Goal: Task Accomplishment & Management: Complete application form

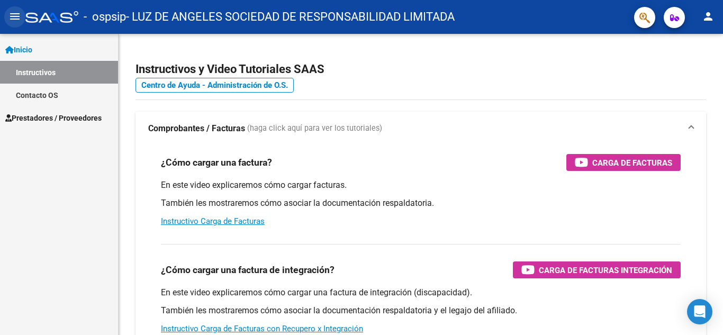
click at [15, 14] on mat-icon "menu" at bounding box center [14, 16] width 13 height 13
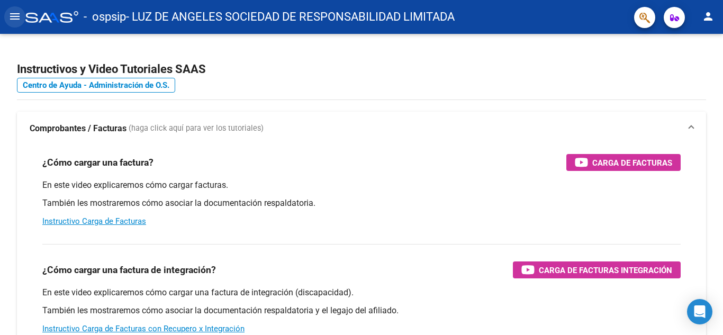
click at [15, 14] on mat-icon "menu" at bounding box center [14, 16] width 13 height 13
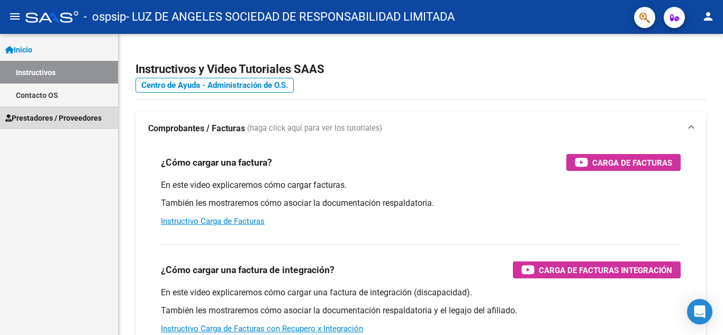
click at [40, 123] on span "Prestadores / Proveedores" at bounding box center [53, 118] width 96 height 12
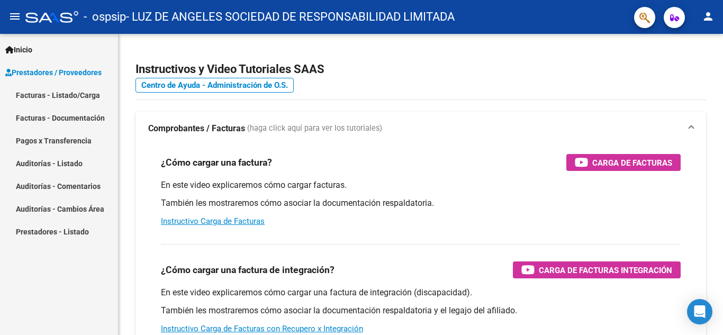
click at [49, 94] on link "Facturas - Listado/Carga" at bounding box center [59, 95] width 118 height 23
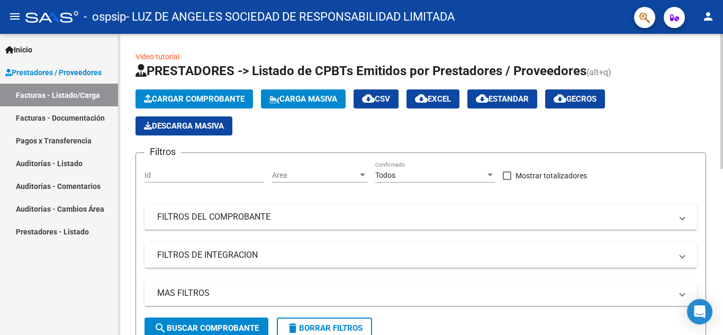
click at [219, 101] on span "Cargar Comprobante" at bounding box center [194, 99] width 101 height 10
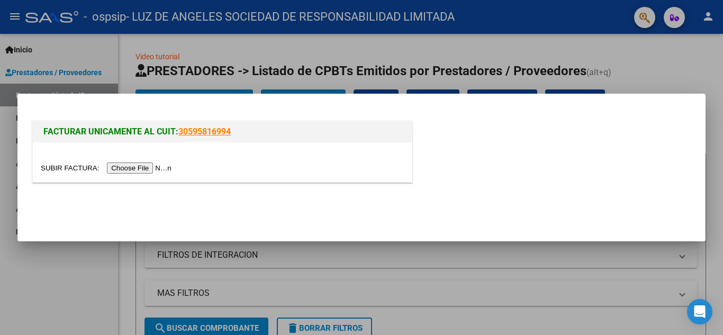
click at [165, 168] on input "file" at bounding box center [108, 167] width 134 height 11
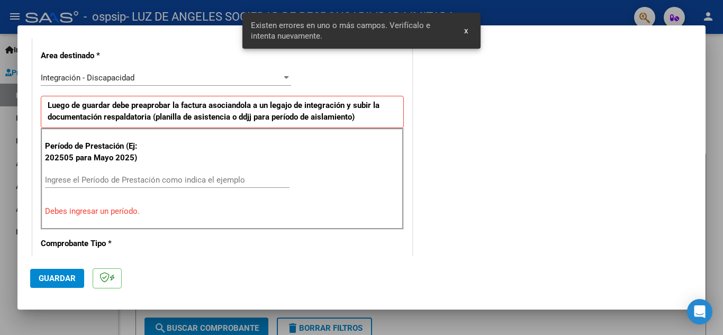
scroll to position [240, 0]
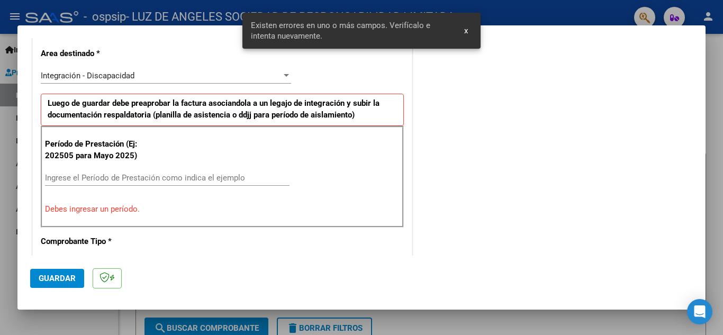
click at [225, 180] on input "Ingrese el Período de Prestación como indica el ejemplo" at bounding box center [167, 178] width 245 height 10
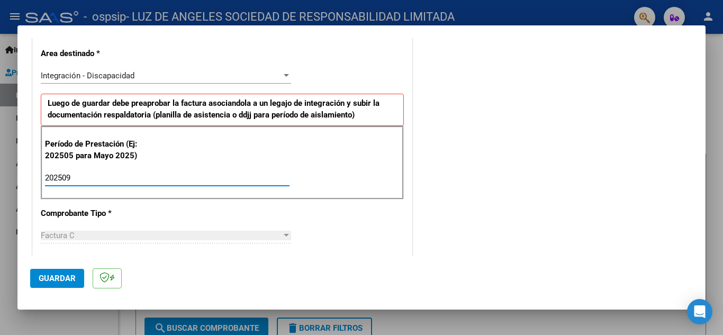
type input "202509"
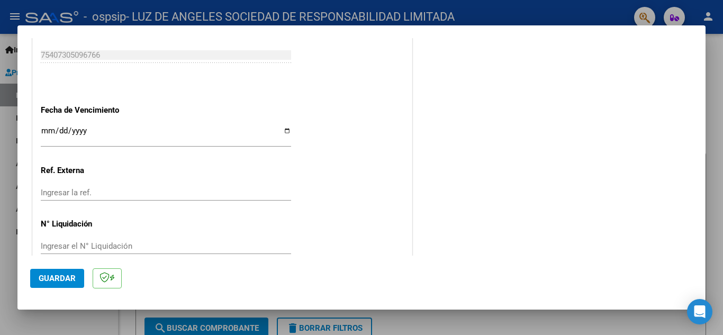
scroll to position [714, 0]
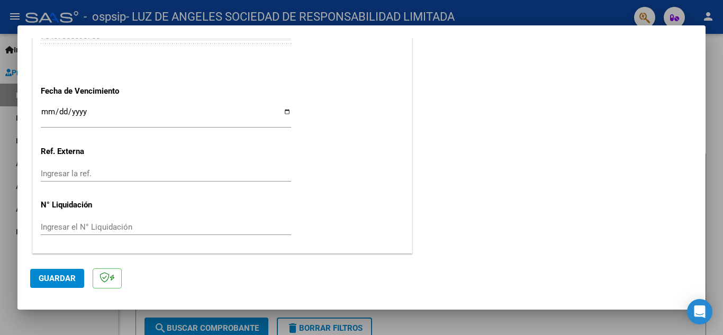
click at [41, 111] on input "Ingresar la fecha" at bounding box center [166, 115] width 250 height 17
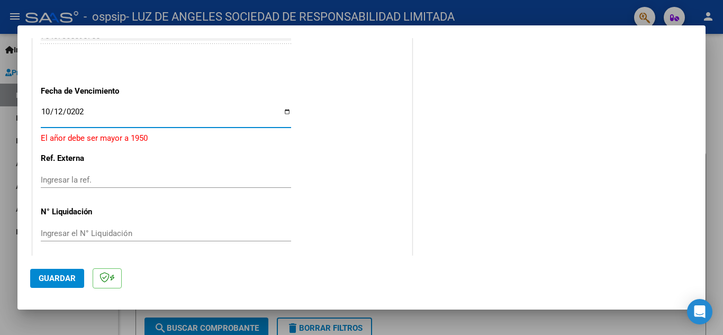
type input "[DATE]"
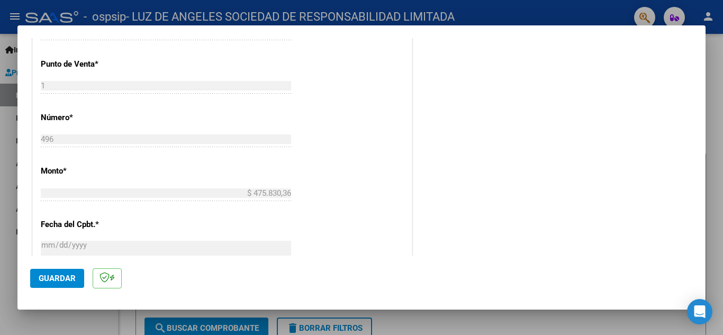
scroll to position [450, 0]
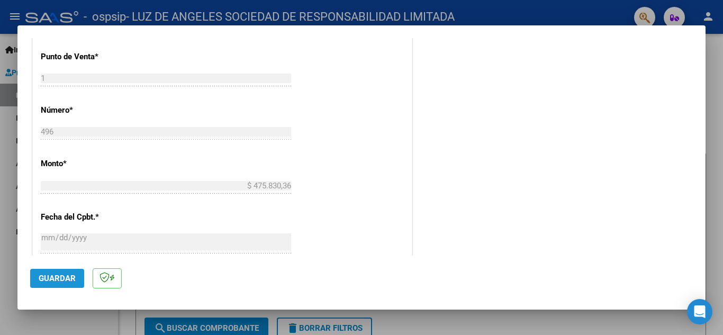
click at [56, 280] on span "Guardar" at bounding box center [57, 279] width 37 height 10
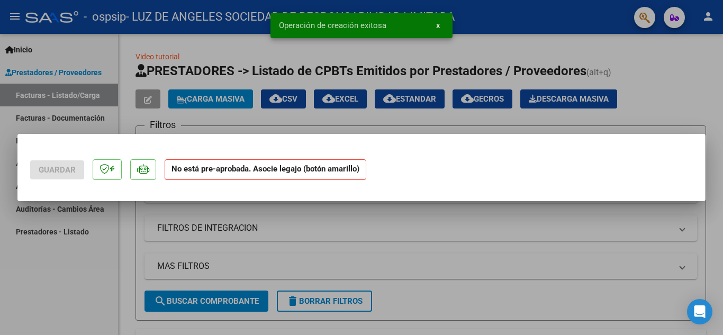
scroll to position [0, 0]
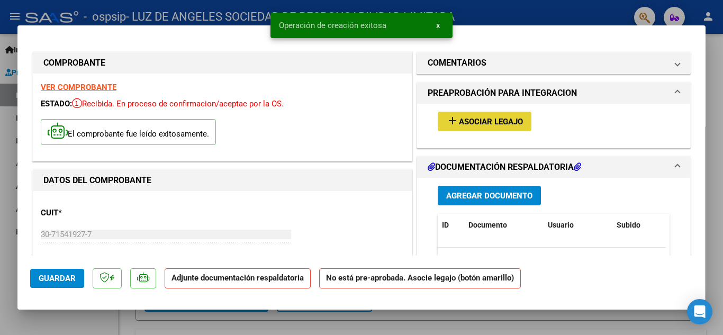
click at [489, 122] on span "Asociar Legajo" at bounding box center [491, 122] width 64 height 10
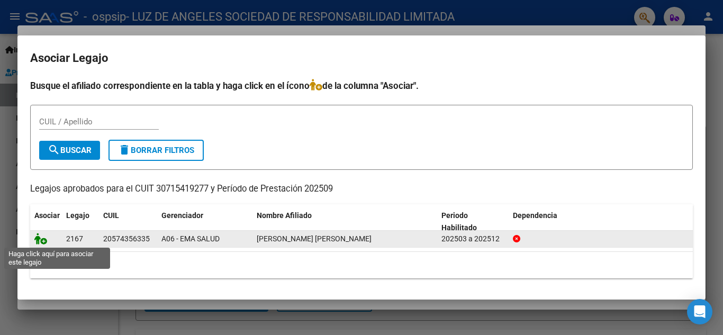
click at [40, 238] on icon at bounding box center [40, 239] width 13 height 12
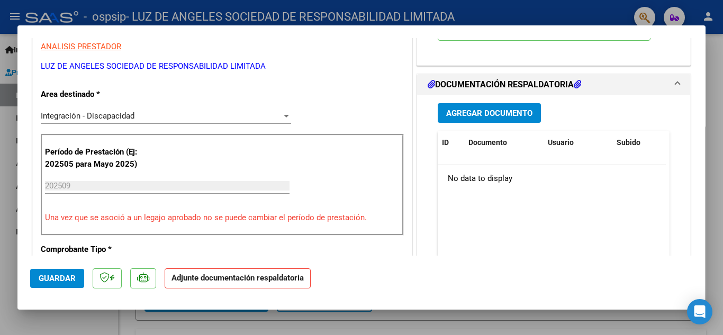
scroll to position [232, 0]
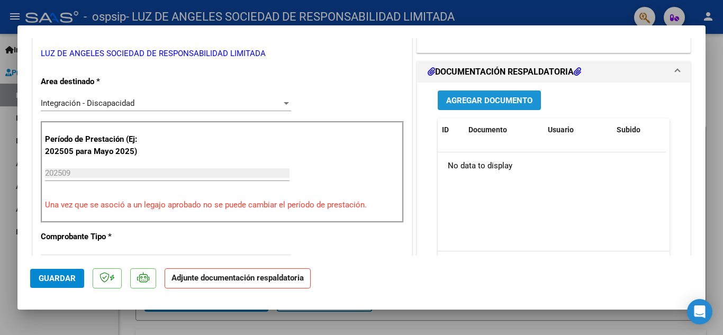
click at [503, 93] on button "Agregar Documento" at bounding box center [489, 101] width 103 height 20
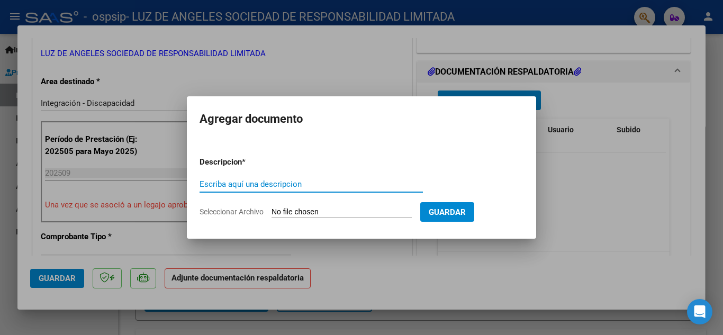
click at [233, 181] on input "Escriba aquí una descripcion" at bounding box center [311, 184] width 223 height 10
type input "Planilla de asistencia mensual"
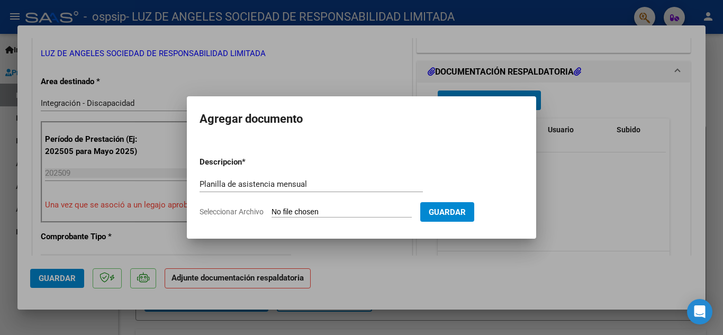
click at [236, 212] on span "Seleccionar Archivo" at bounding box center [232, 211] width 64 height 8
click at [272, 212] on input "Seleccionar Archivo" at bounding box center [342, 212] width 140 height 10
type input "C:\fakepath\Planilla de asistencia- Septiembre.pdf"
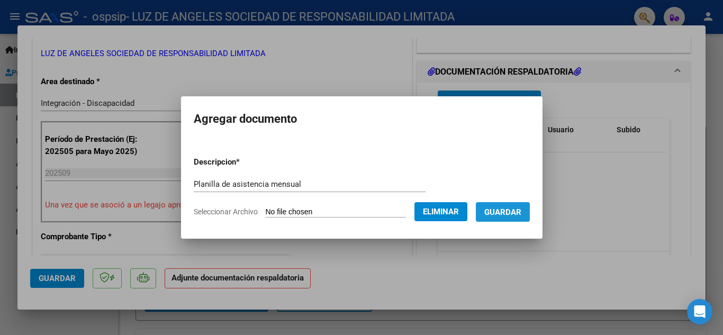
click at [518, 212] on span "Guardar" at bounding box center [502, 212] width 37 height 10
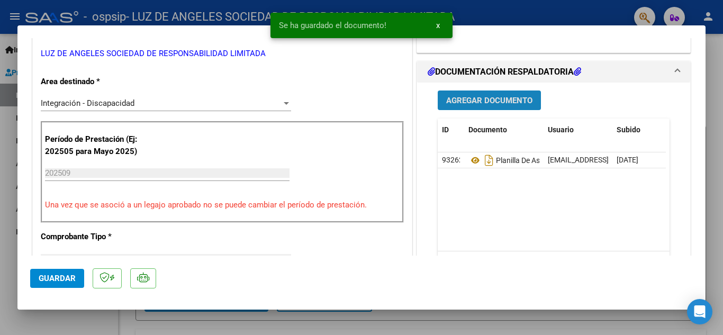
click at [474, 101] on span "Agregar Documento" at bounding box center [489, 101] width 86 height 10
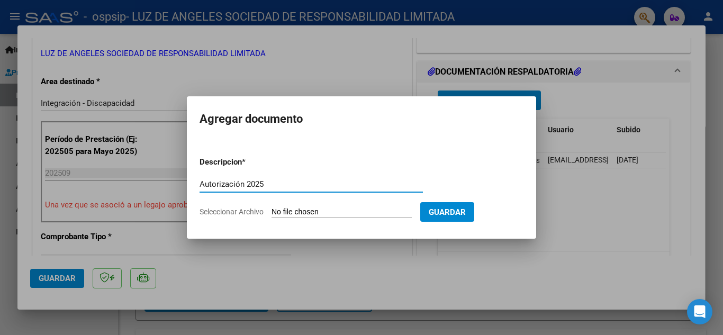
type input "Autorización 2025"
click at [301, 209] on input "Seleccionar Archivo" at bounding box center [342, 212] width 140 height 10
type input "C:\fakepath\[PERSON_NAME] APOYO A LA INT AUTORIZACION 2025 SEGUN RESOLUCION 360…"
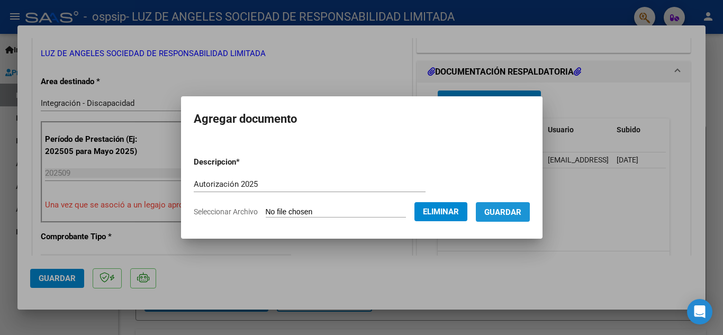
click at [502, 212] on span "Guardar" at bounding box center [502, 212] width 37 height 10
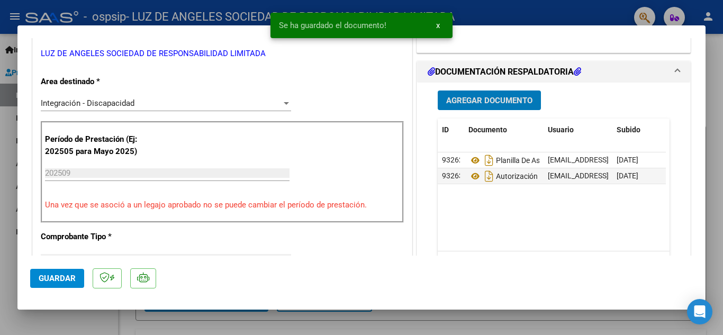
click at [504, 104] on span "Agregar Documento" at bounding box center [489, 101] width 86 height 10
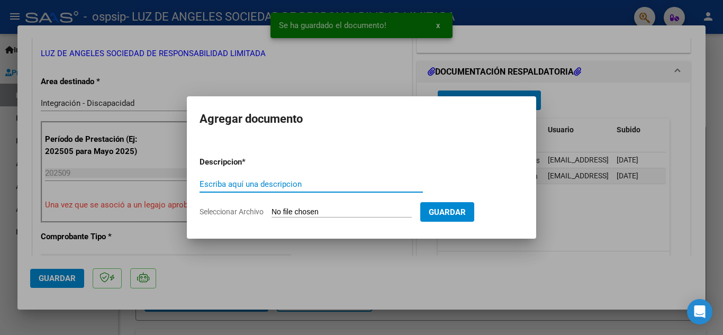
click at [275, 179] on input "Escriba aquí una descripcion" at bounding box center [311, 184] width 223 height 10
type input "CUD"
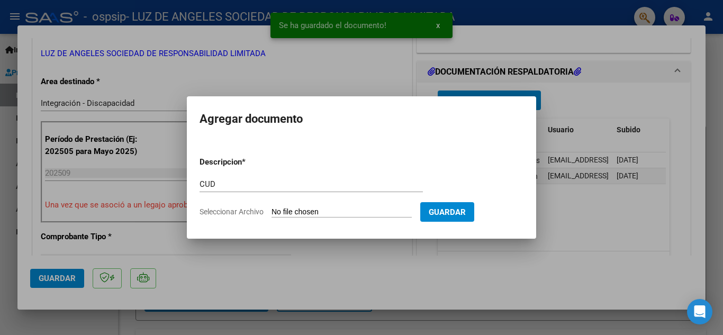
click at [342, 211] on input "Seleccionar Archivo" at bounding box center [342, 212] width 140 height 10
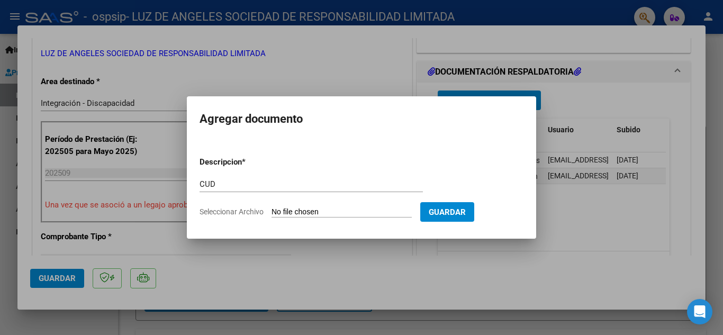
type input "C:\fakepath\1-CUD [PERSON_NAME] [PERSON_NAME].pdf"
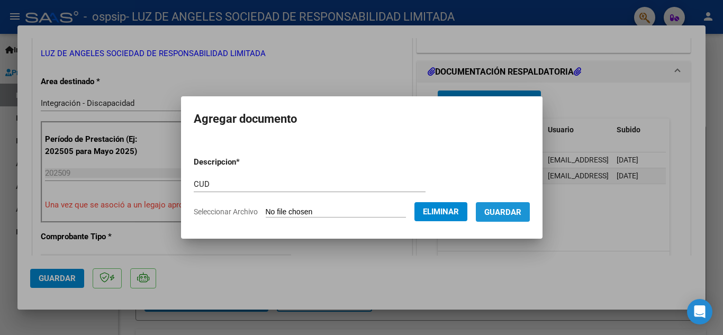
click at [506, 209] on span "Guardar" at bounding box center [502, 212] width 37 height 10
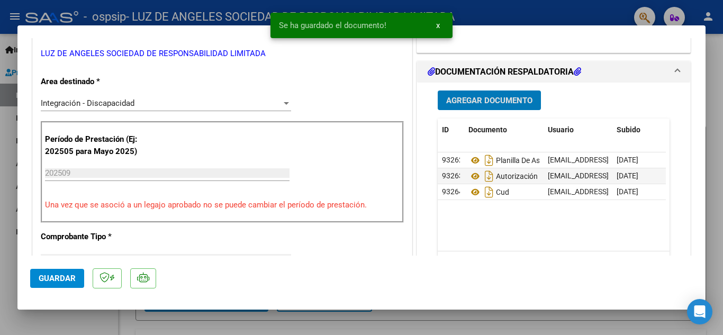
click at [484, 96] on span "Agregar Documento" at bounding box center [489, 101] width 86 height 10
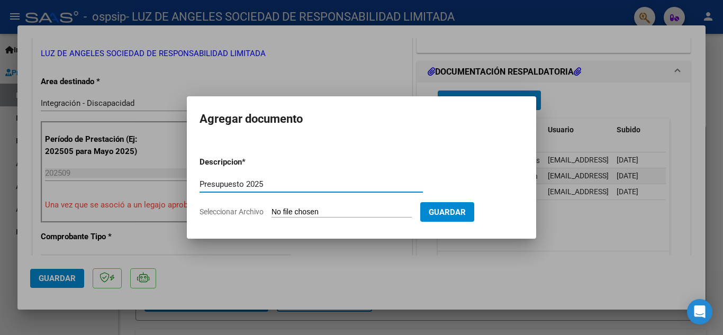
type input "Presupuesto 2025"
click at [296, 210] on input "Seleccionar Archivo" at bounding box center [342, 212] width 140 height 10
type input "C:\fakepath\11-Presupuesto (con cronograma).pdf"
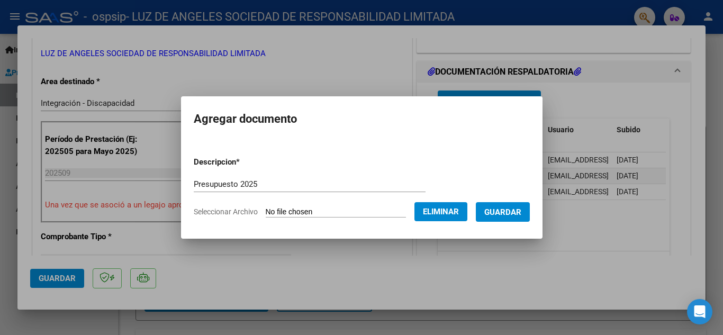
click at [304, 206] on form "Descripcion * Presupuesto 2025 Escriba aquí una descripcion Seleccionar Archivo…" at bounding box center [362, 186] width 336 height 77
click at [449, 206] on button "Eliminar" at bounding box center [440, 211] width 53 height 19
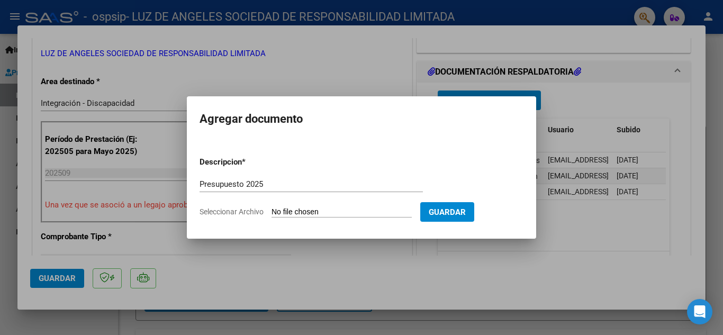
click at [327, 211] on input "Seleccionar Archivo" at bounding box center [342, 212] width 140 height 10
type input "C:\fakepath\11-Presupuesto (con cronograma).pdf"
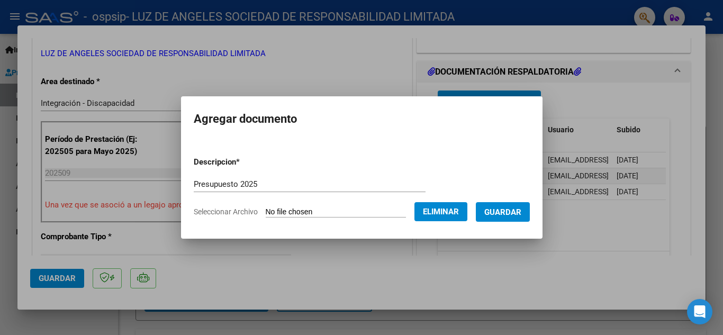
click at [509, 214] on span "Guardar" at bounding box center [502, 212] width 37 height 10
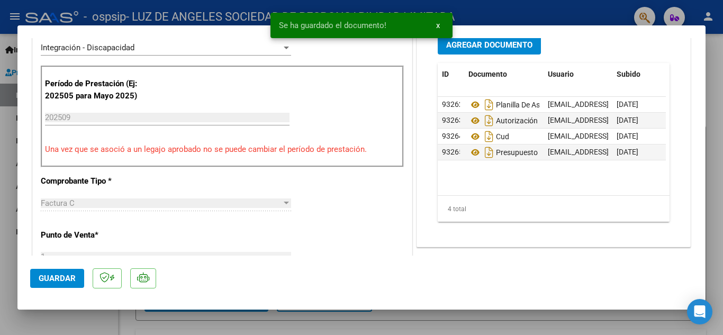
scroll to position [0, 0]
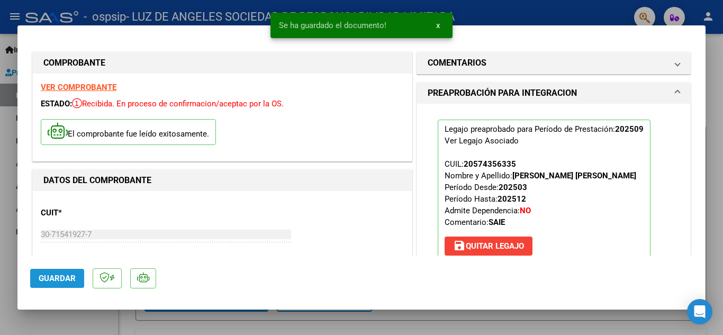
click at [66, 281] on span "Guardar" at bounding box center [57, 279] width 37 height 10
click at [440, 24] on button "x" at bounding box center [438, 25] width 21 height 19
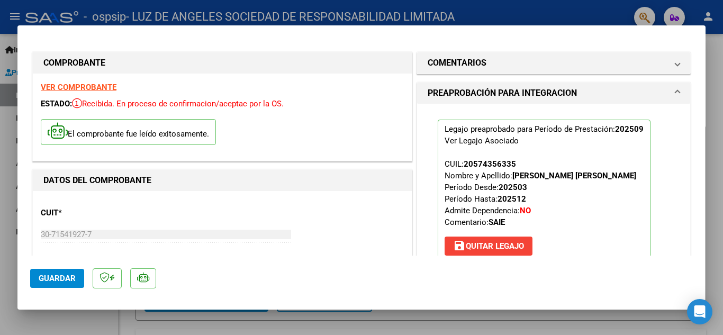
click at [715, 72] on div at bounding box center [361, 167] width 723 height 335
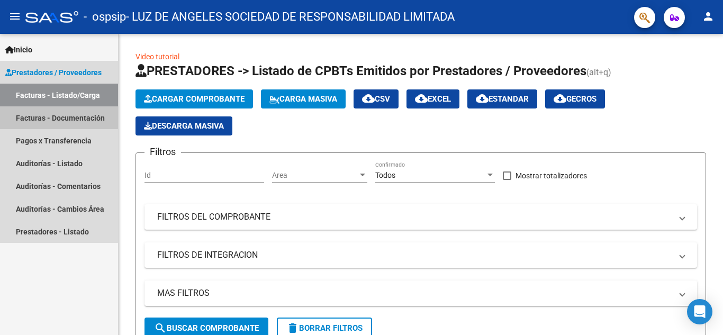
click at [58, 115] on link "Facturas - Documentación" at bounding box center [59, 117] width 118 height 23
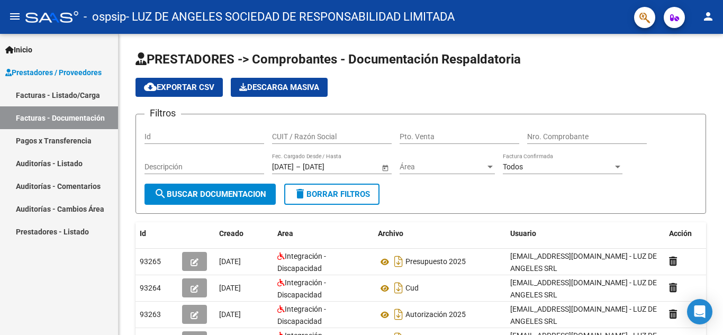
click at [75, 95] on link "Facturas - Listado/Carga" at bounding box center [59, 95] width 118 height 23
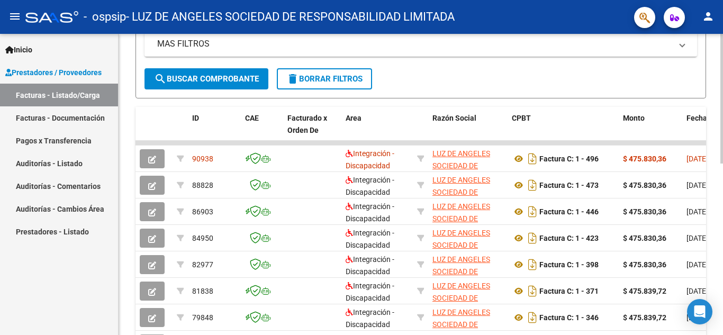
scroll to position [251, 0]
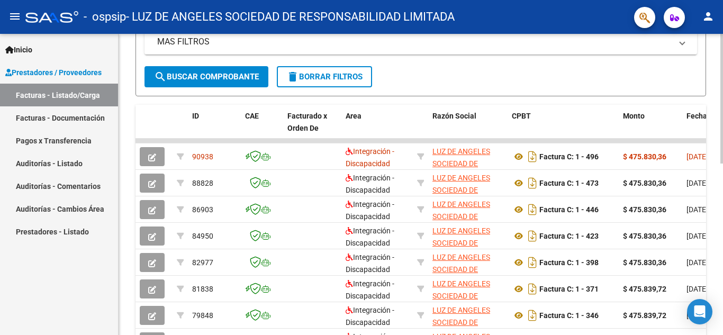
click at [721, 208] on div at bounding box center [721, 209] width 3 height 130
click at [710, 202] on div "Video tutorial PRESTADORES -> Listado de CPBTs Emitidos por Prestadores / Prove…" at bounding box center [422, 127] width 607 height 690
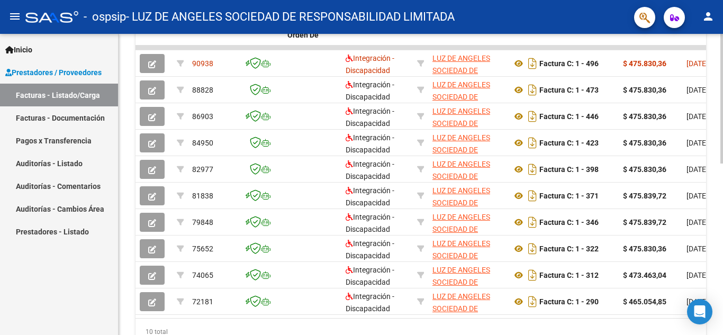
scroll to position [397, 0]
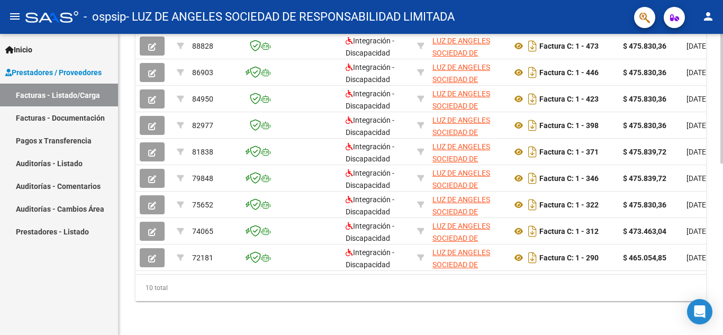
click at [722, 216] on div at bounding box center [721, 270] width 3 height 130
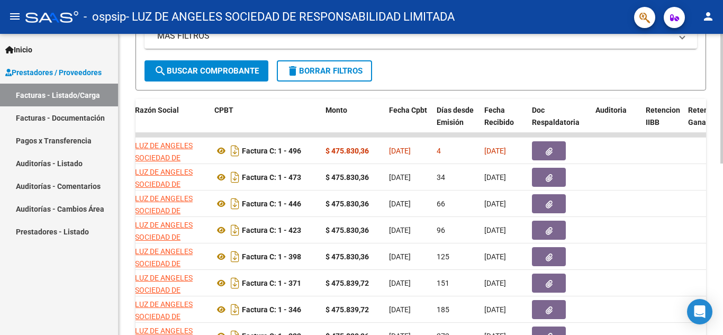
scroll to position [256, 0]
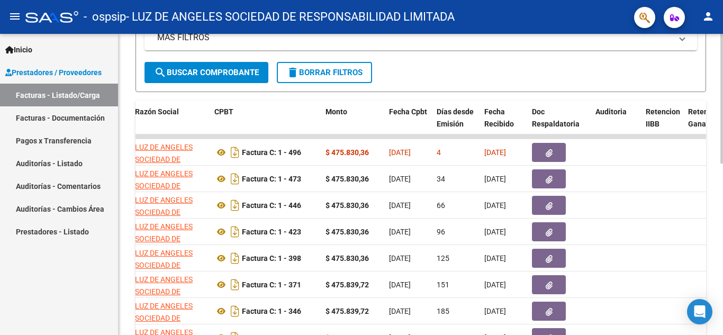
click at [722, 164] on div at bounding box center [721, 212] width 3 height 130
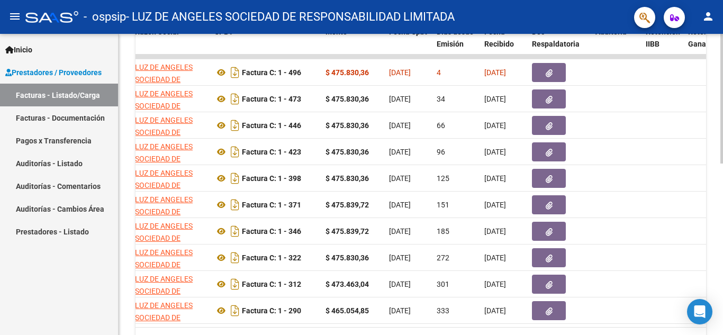
click at [722, 196] on div at bounding box center [721, 247] width 3 height 130
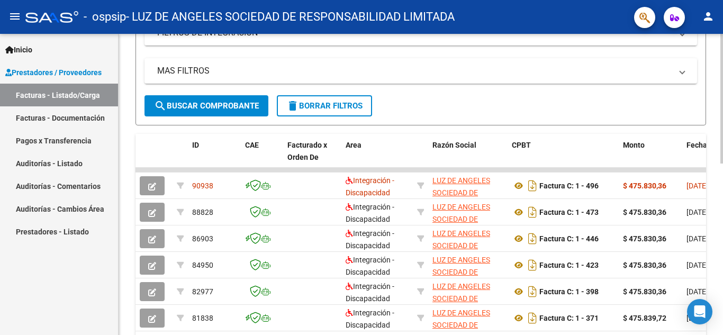
scroll to position [201, 0]
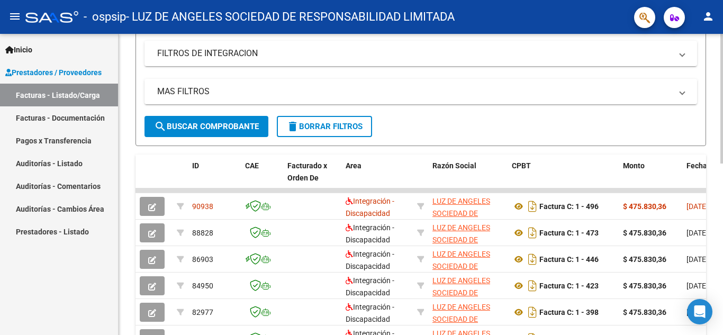
click at [722, 156] on div at bounding box center [721, 188] width 3 height 130
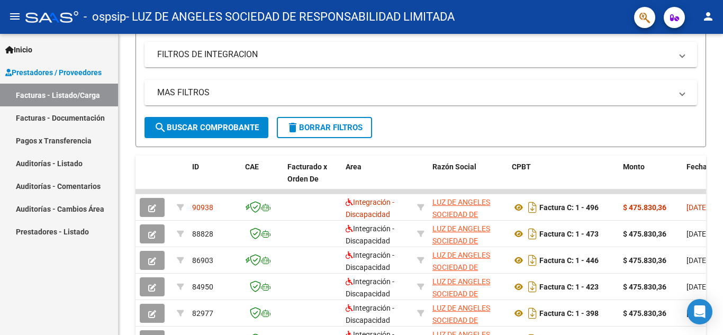
click at [64, 114] on link "Facturas - Documentación" at bounding box center [59, 117] width 118 height 23
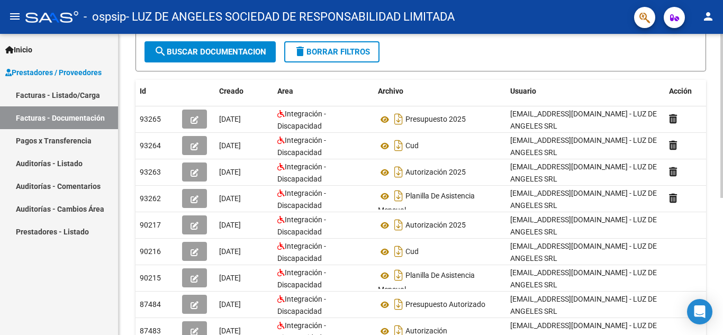
scroll to position [142, 0]
click at [722, 195] on div at bounding box center [721, 196] width 3 height 164
click at [61, 96] on link "Facturas - Listado/Carga" at bounding box center [59, 95] width 118 height 23
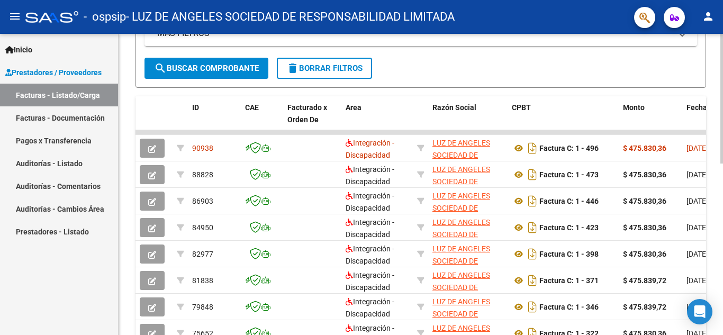
scroll to position [261, 0]
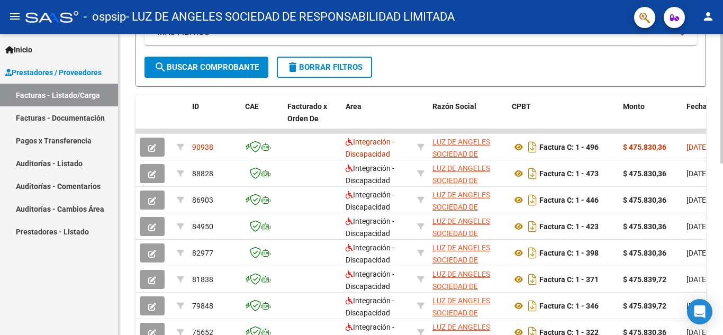
click at [722, 205] on div at bounding box center [721, 214] width 3 height 130
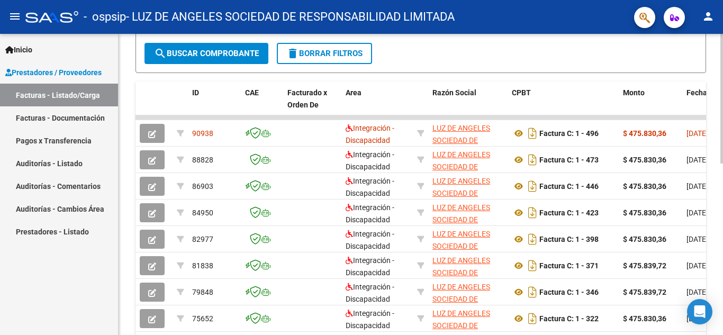
click at [722, 200] on div at bounding box center [721, 220] width 3 height 130
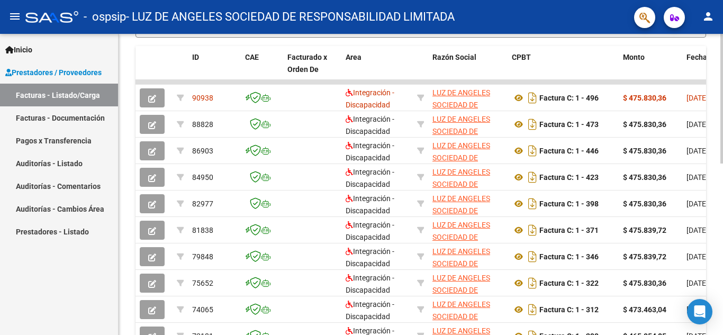
scroll to position [311, 0]
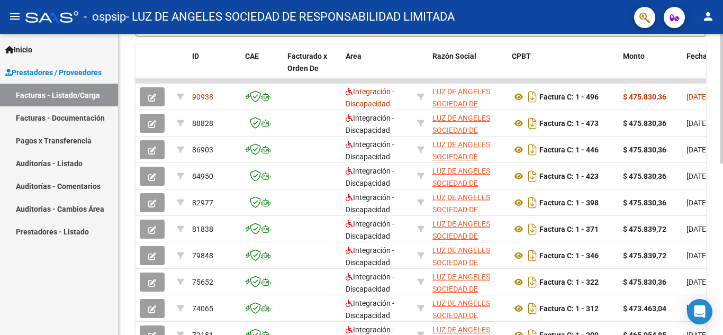
click at [722, 205] on div at bounding box center [721, 236] width 3 height 130
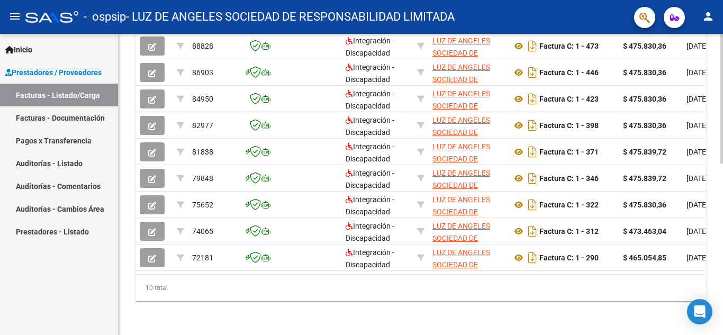
scroll to position [397, 0]
click at [722, 257] on div at bounding box center [721, 270] width 3 height 130
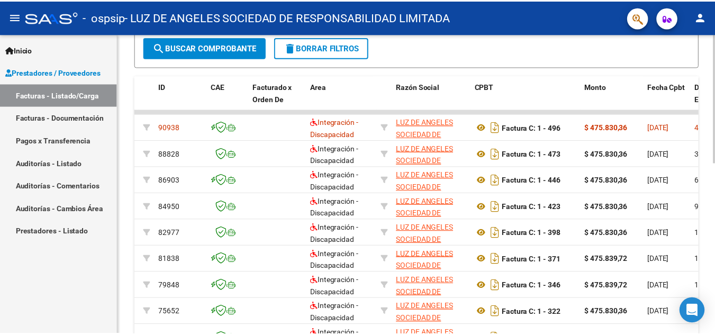
scroll to position [283, 0]
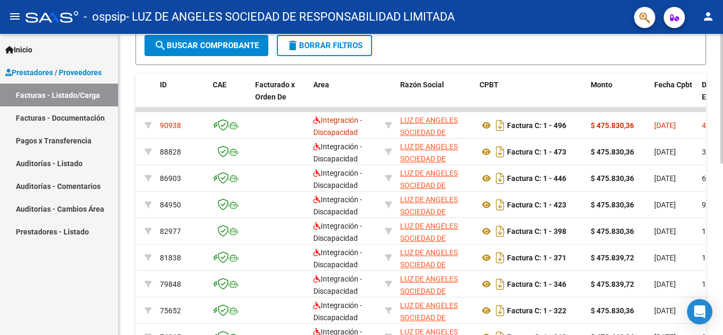
click at [722, 196] on div at bounding box center [721, 223] width 3 height 130
click at [709, 18] on mat-icon "person" at bounding box center [708, 16] width 13 height 13
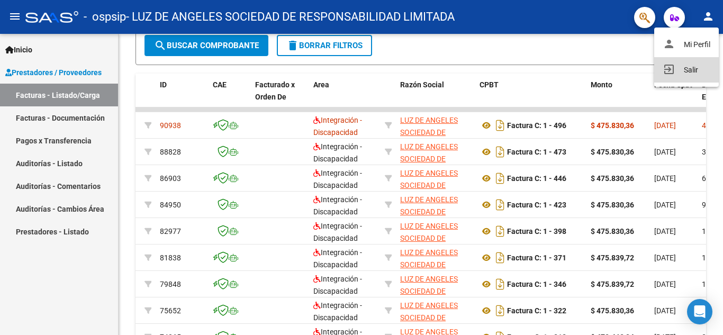
click at [674, 75] on button "exit_to_app Salir" at bounding box center [686, 69] width 65 height 25
